Goal: Navigation & Orientation: Find specific page/section

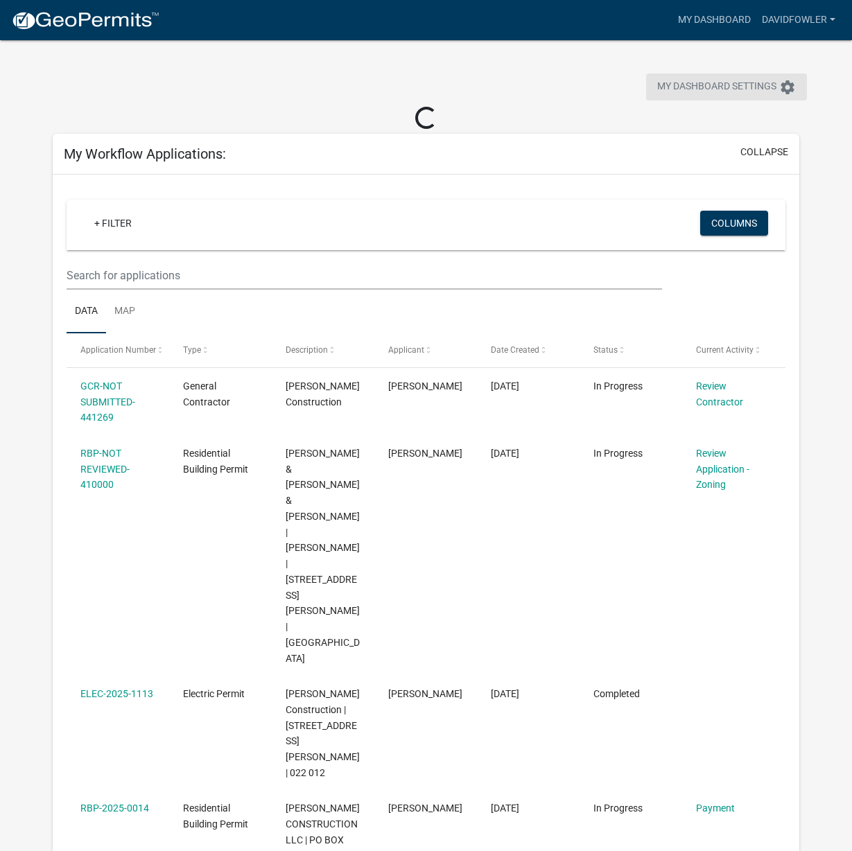
click at [670, 86] on span "My Dashboard Settings" at bounding box center [716, 87] width 119 height 17
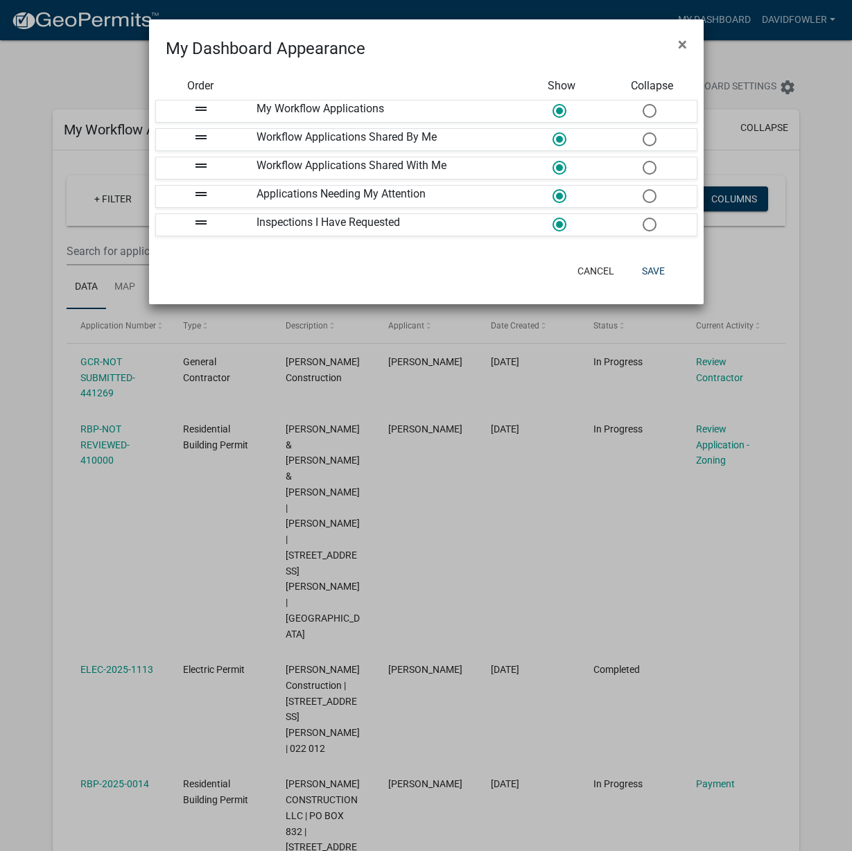
click at [750, 55] on ngb-modal-window "My Dashboard Appearance × Order Show Collapse drag_handle My Workflow Applicati…" at bounding box center [426, 425] width 852 height 851
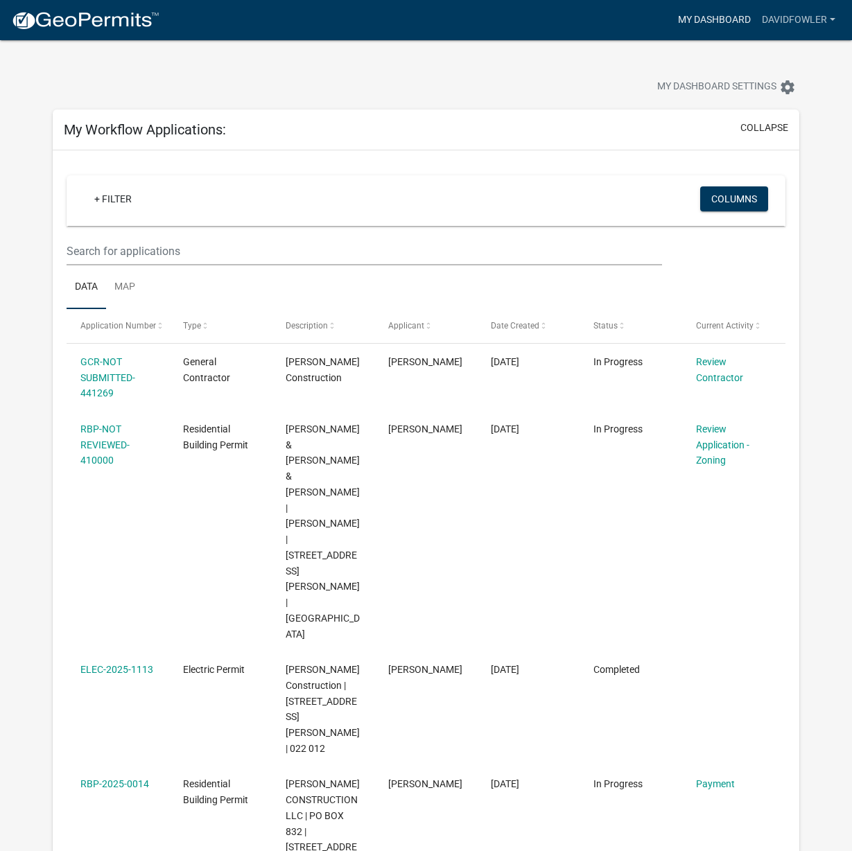
click at [723, 16] on link "My Dashboard" at bounding box center [714, 20] width 84 height 26
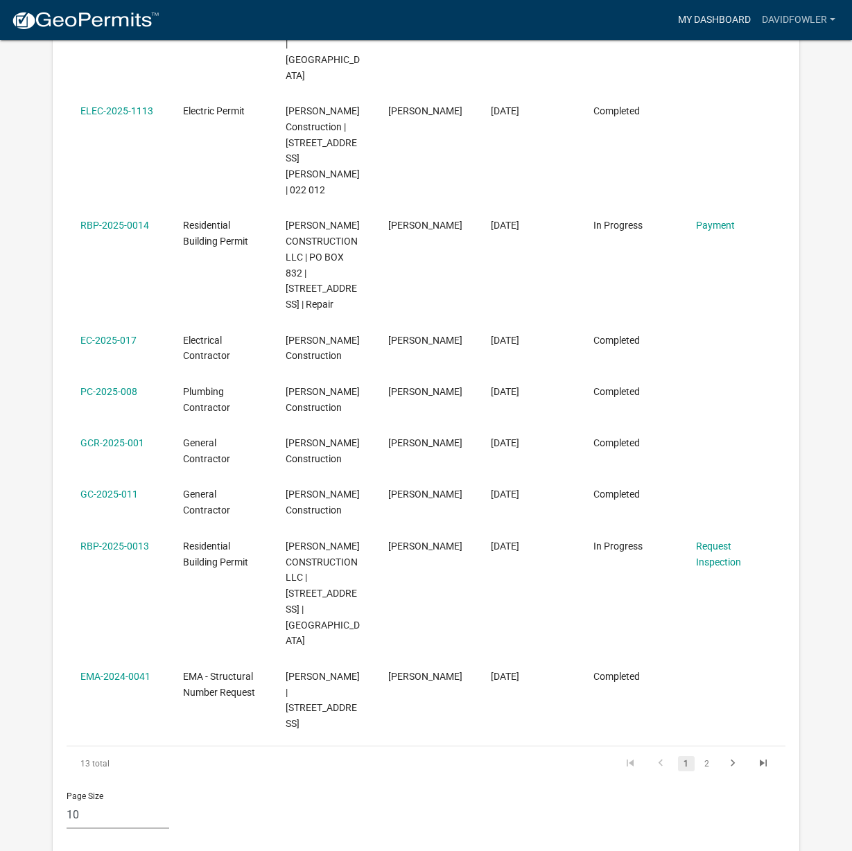
scroll to position [559, 0]
click at [762, 756] on icon "go to last page" at bounding box center [763, 764] width 18 height 17
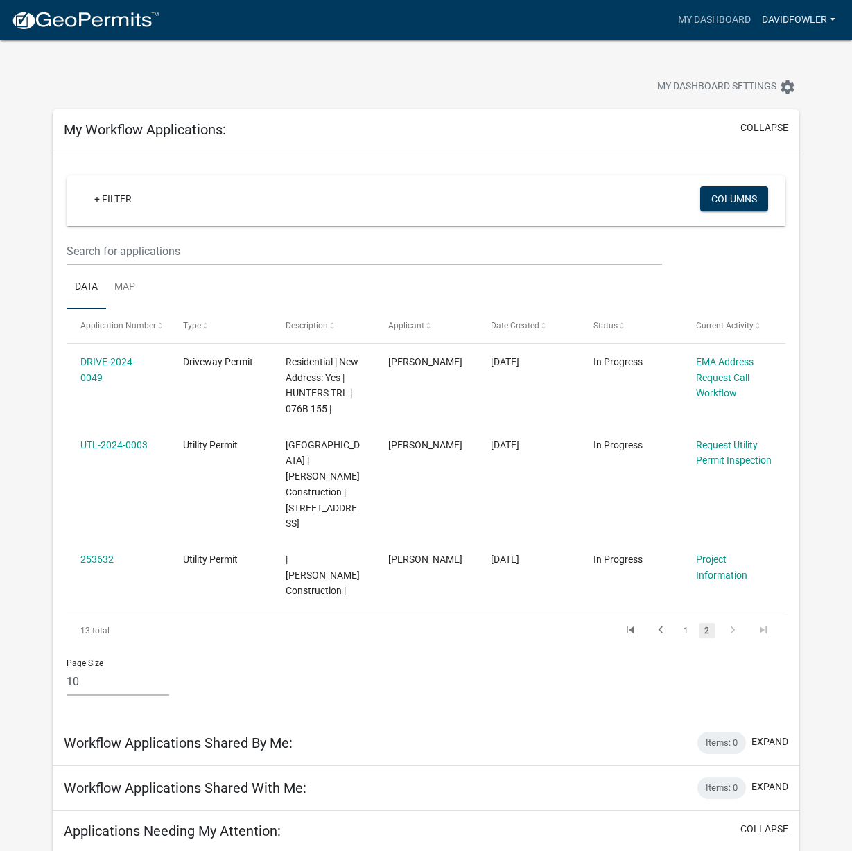
click at [796, 18] on link "Davidfowler" at bounding box center [798, 20] width 85 height 26
click at [741, 54] on link "Account" at bounding box center [781, 56] width 118 height 33
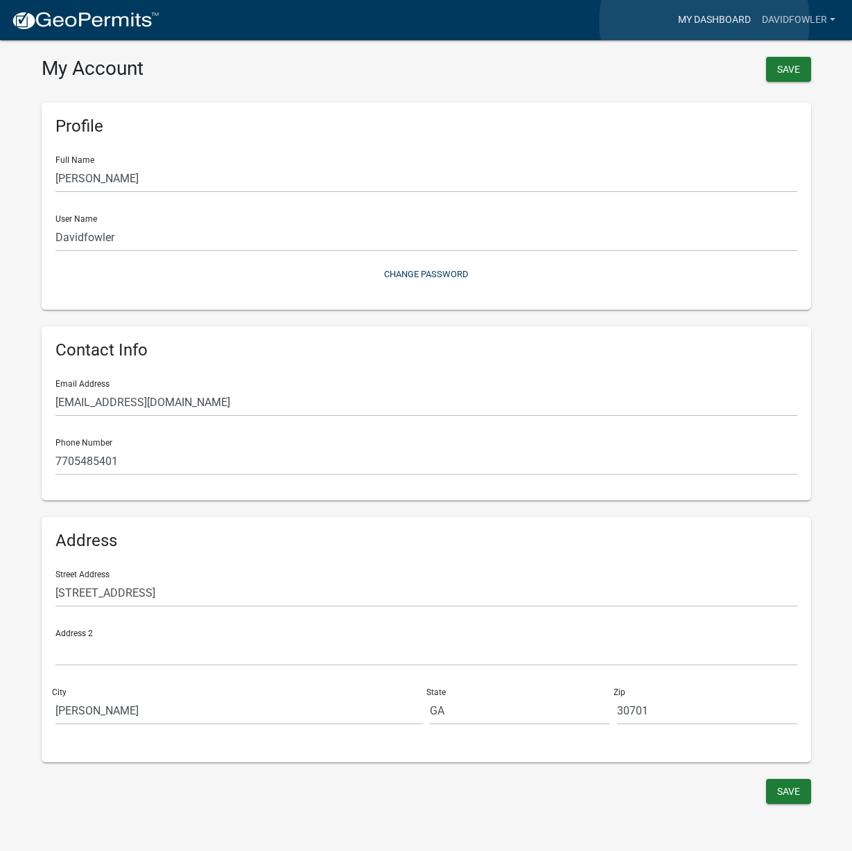
click at [704, 21] on link "My Dashboard" at bounding box center [714, 20] width 84 height 26
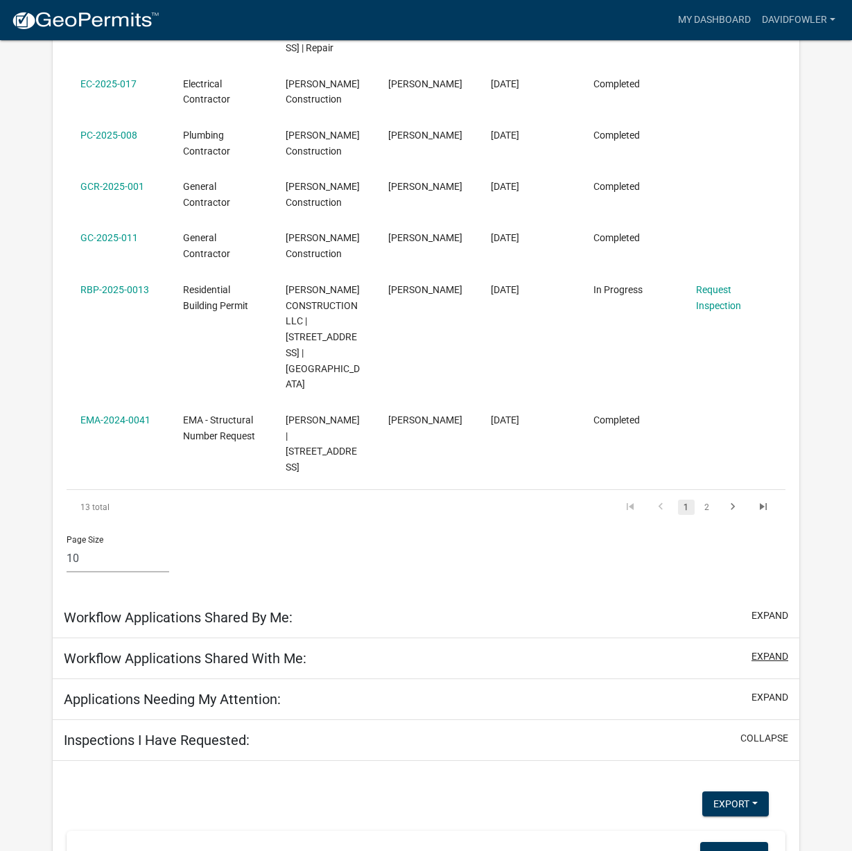
scroll to position [815, 0]
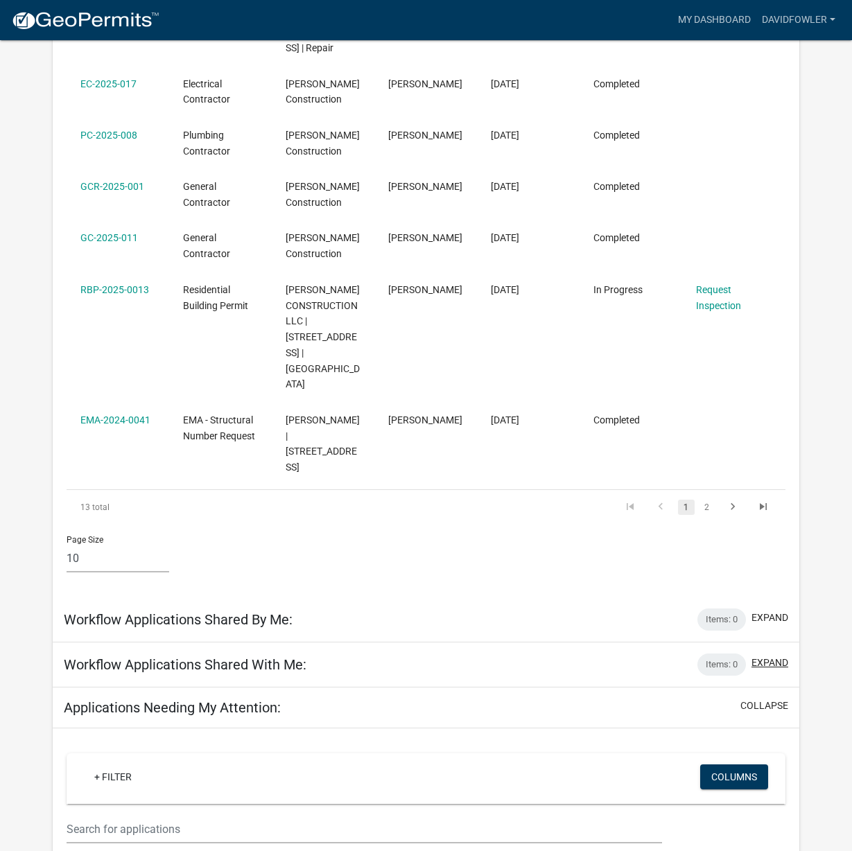
click at [762, 655] on button "expand" at bounding box center [769, 662] width 37 height 15
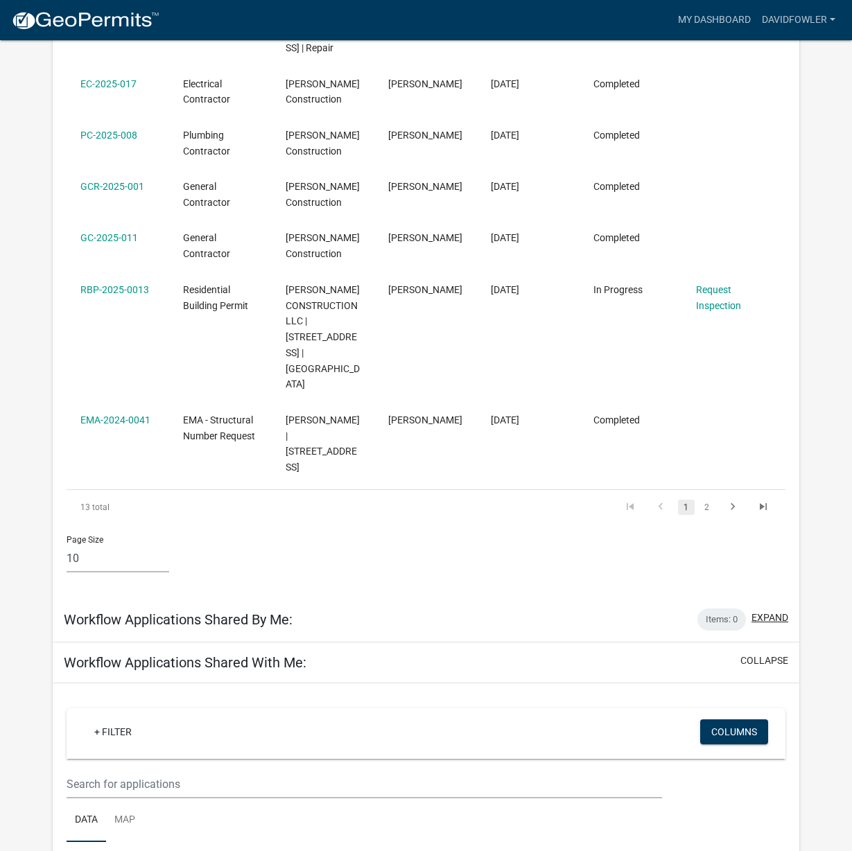
click at [774, 610] on button "expand" at bounding box center [769, 617] width 37 height 15
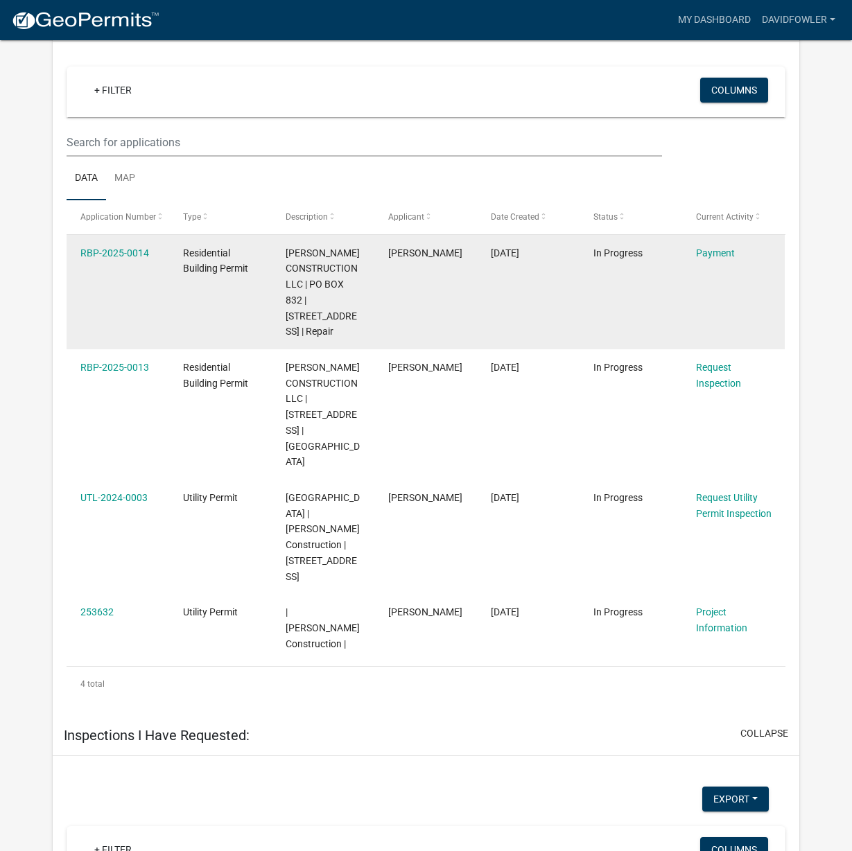
scroll to position [2048, 0]
